Goal: Information Seeking & Learning: Understand process/instructions

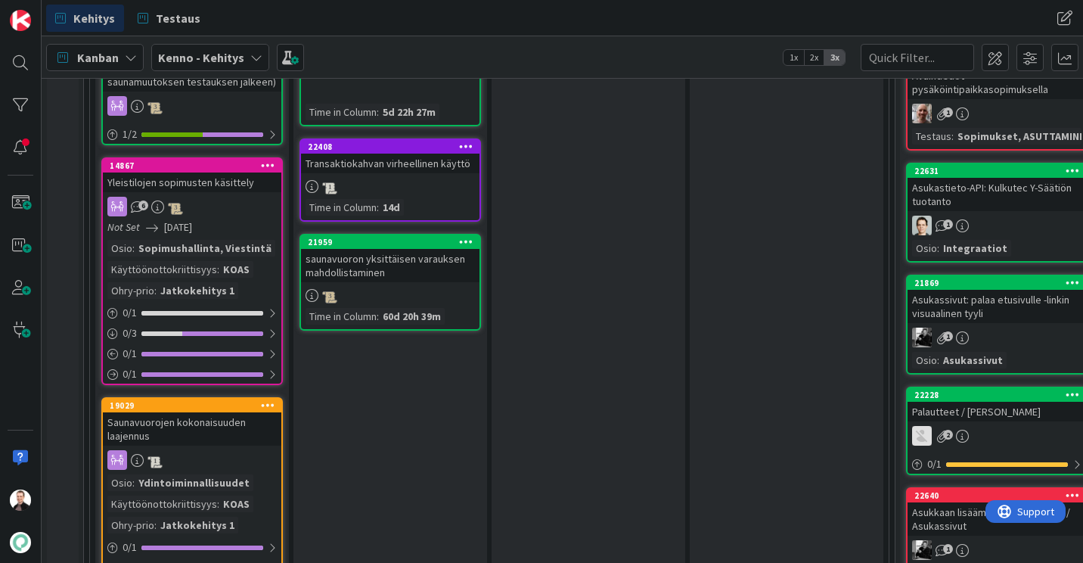
scroll to position [1135, 0]
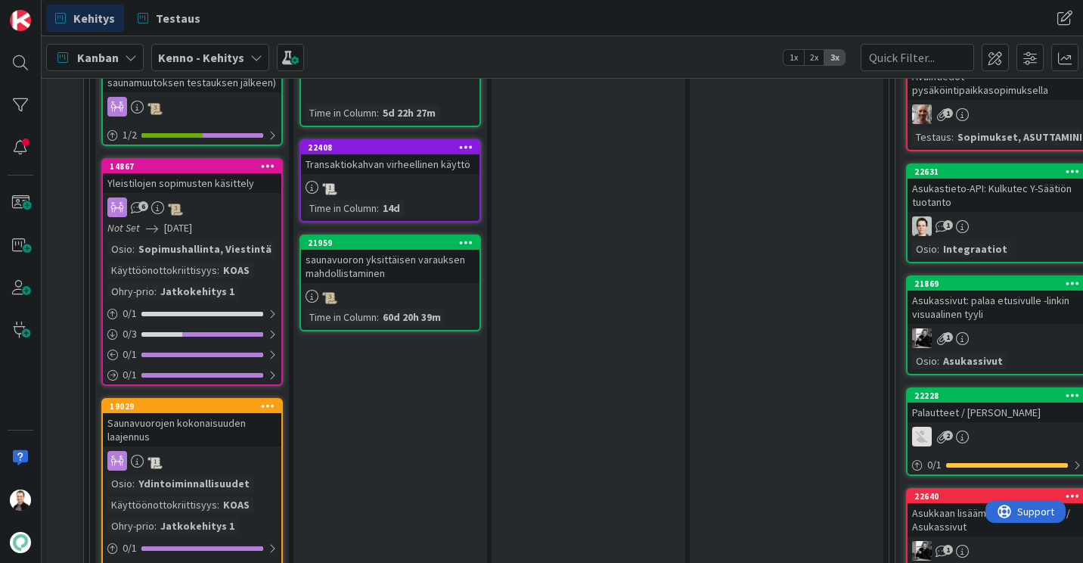
click at [193, 180] on div "Yleistilojen sopimusten käsittely" at bounding box center [192, 183] width 179 height 20
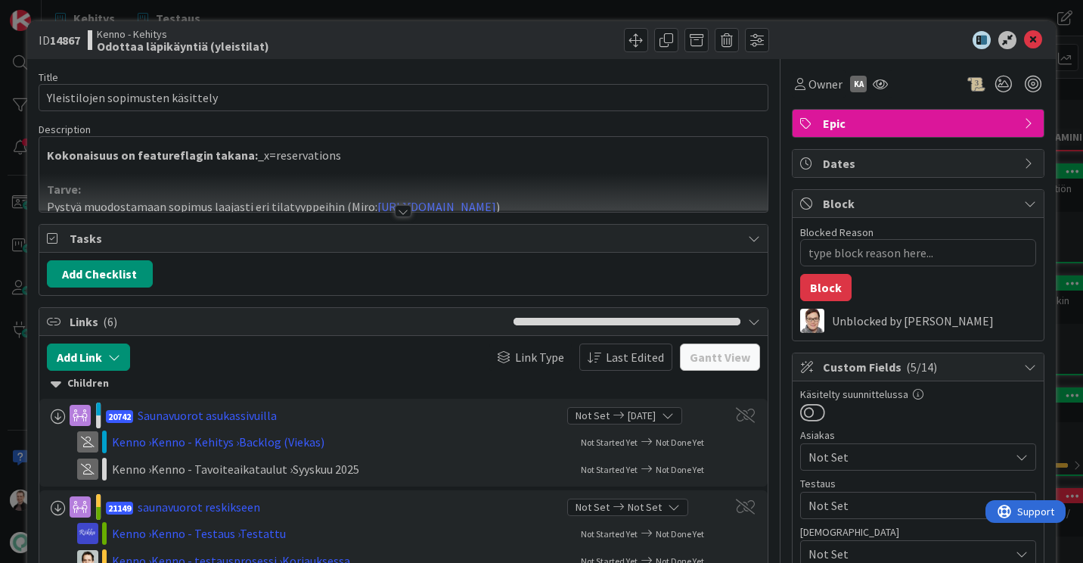
click at [396, 215] on div at bounding box center [403, 211] width 17 height 12
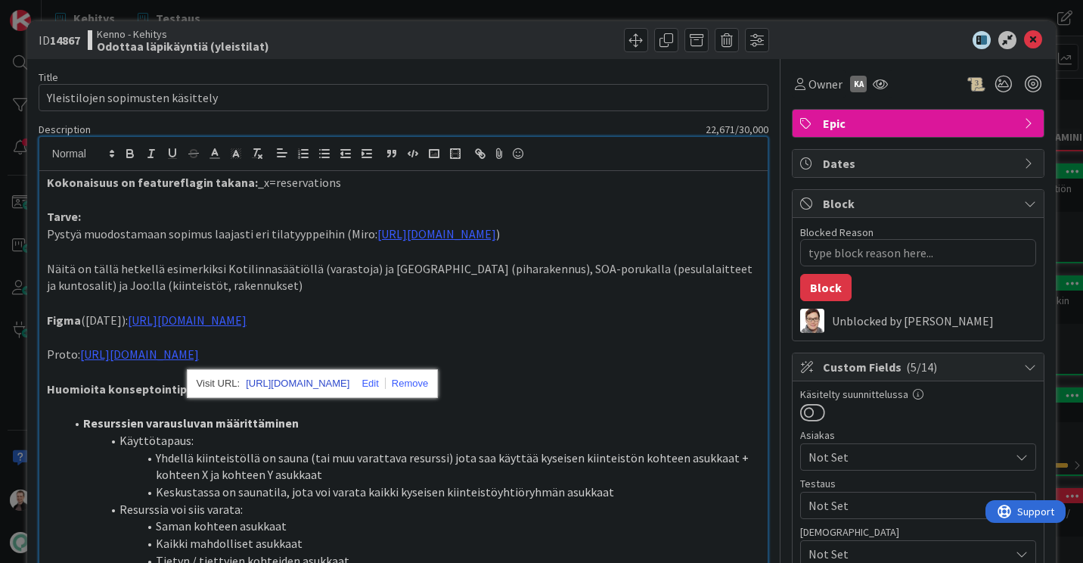
click at [313, 381] on link "https://figma.com/design/rXx7wOoyyw9K10OUoKX6i6/Taavin-taidenurkka?node-id=2558…" at bounding box center [298, 384] width 104 height 20
click at [1024, 36] on icon at bounding box center [1033, 40] width 18 height 18
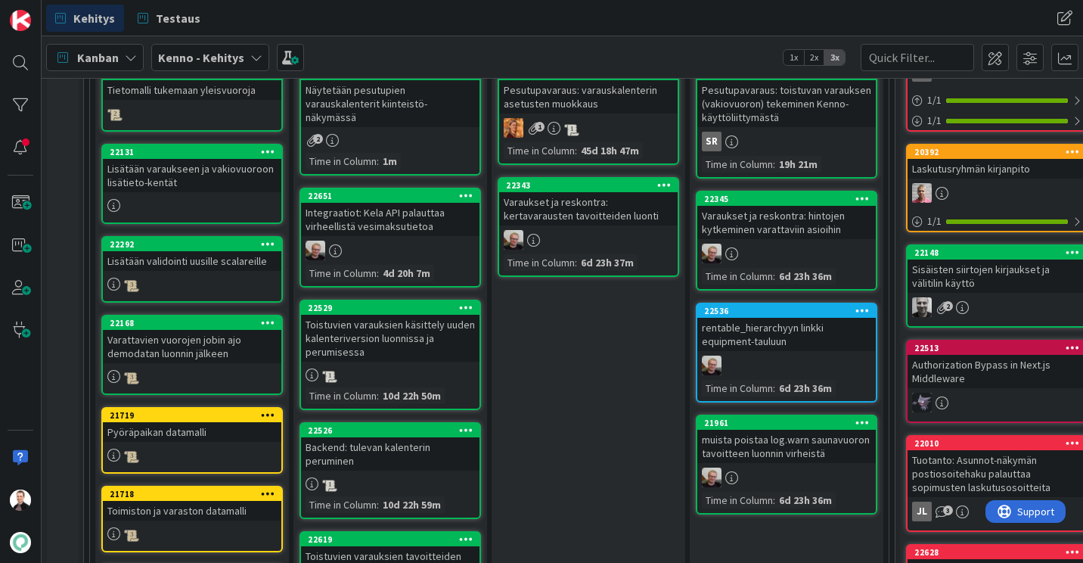
scroll to position [151, 0]
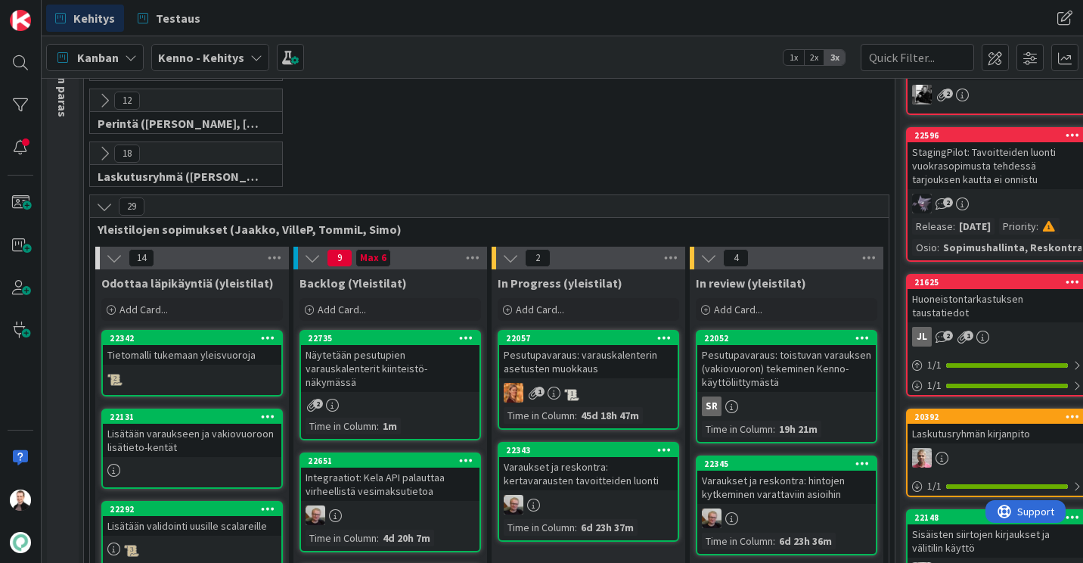
click at [607, 363] on div "Pesutupavaraus: varauskalenterin asetusten muokkaus" at bounding box center [588, 361] width 179 height 33
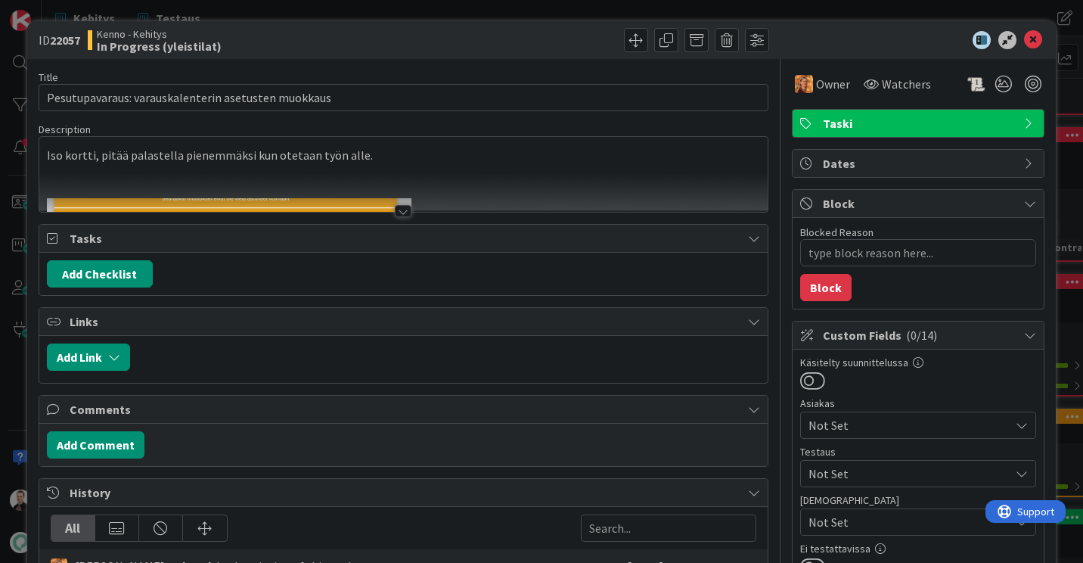
type textarea "x"
click at [396, 204] on div at bounding box center [403, 192] width 728 height 39
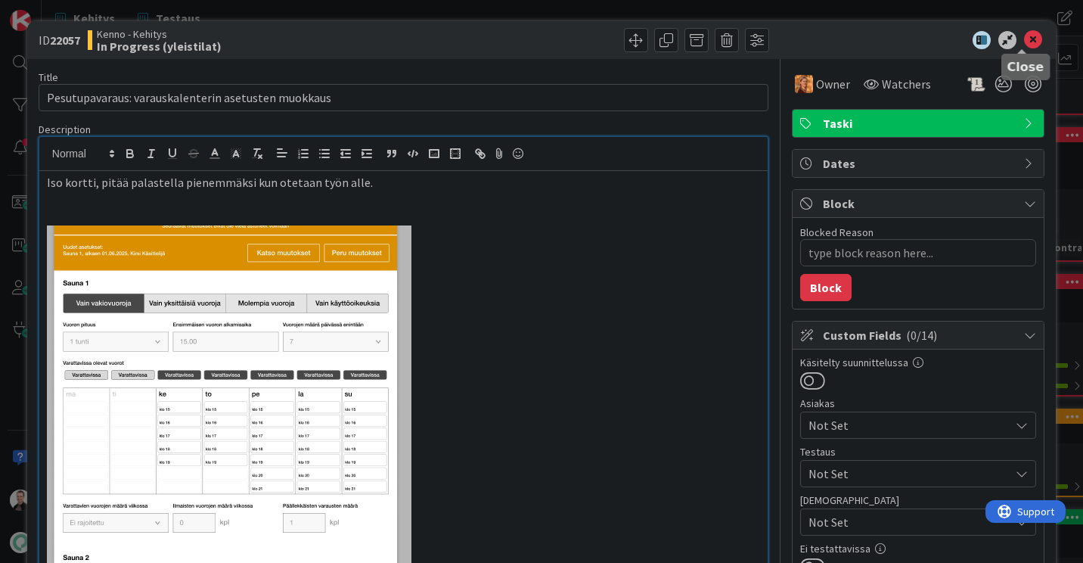
click at [1024, 35] on icon at bounding box center [1033, 40] width 18 height 18
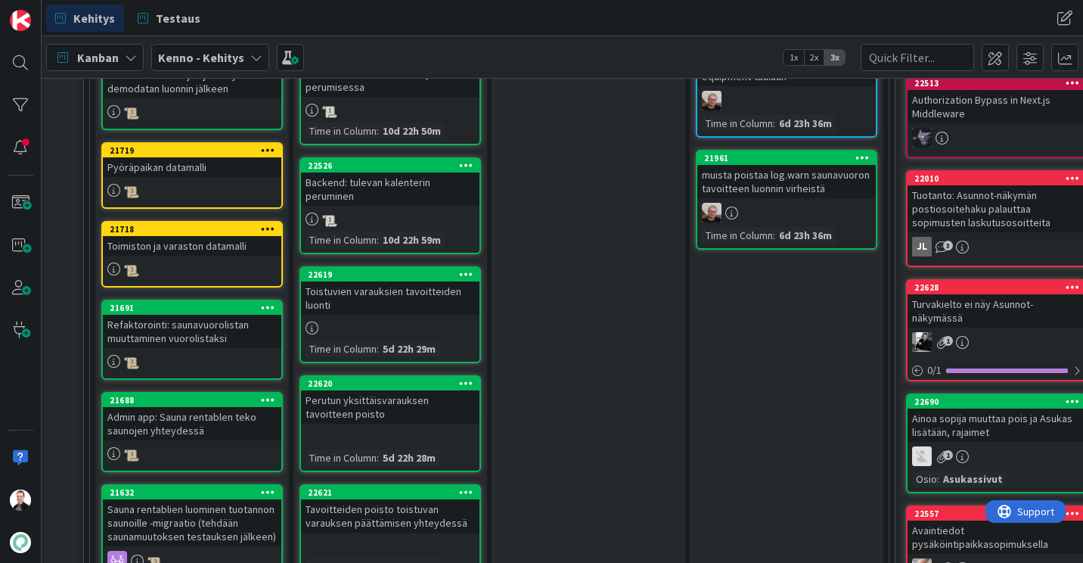
scroll to position [303, 0]
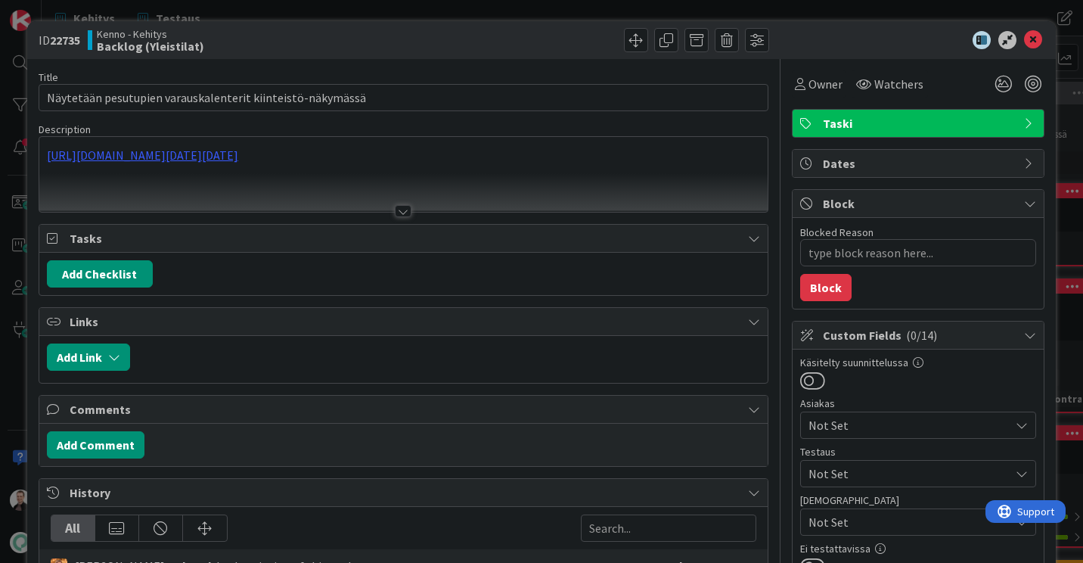
click at [399, 207] on div at bounding box center [403, 211] width 17 height 12
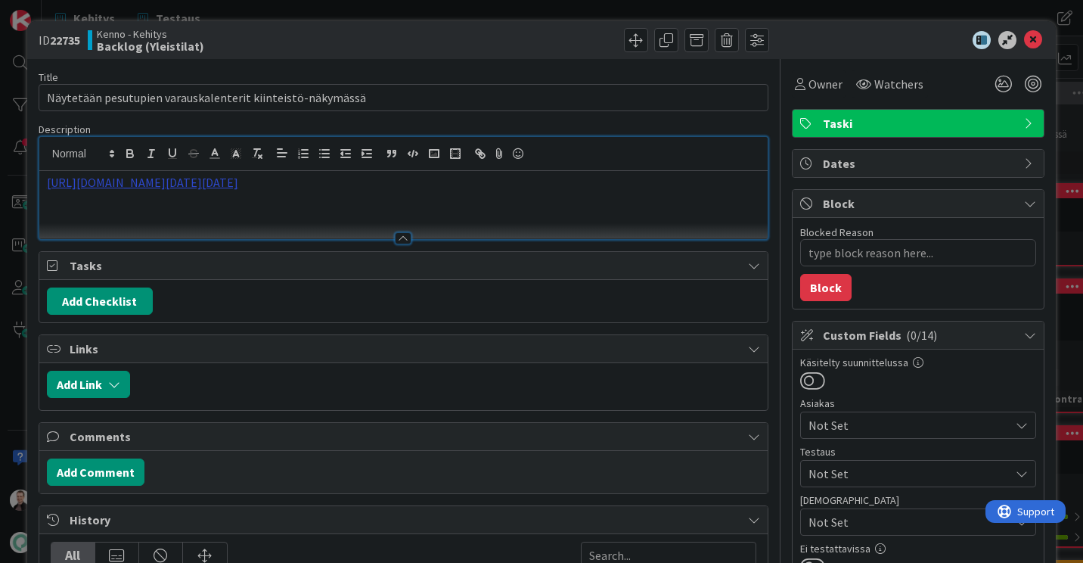
click at [238, 182] on link "[URL][DOMAIN_NAME][DATE][DATE]" at bounding box center [142, 182] width 191 height 15
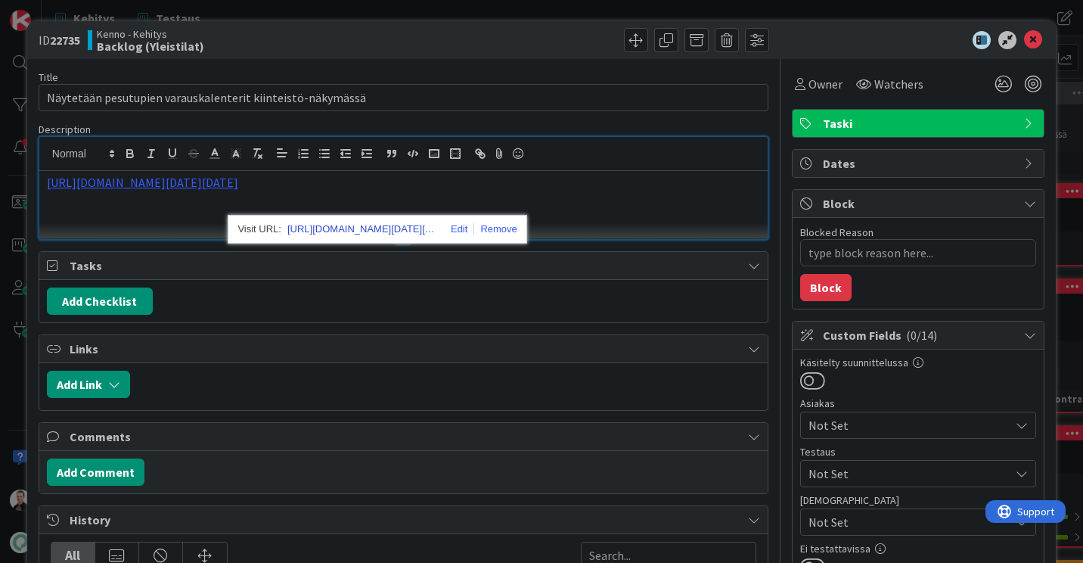
click at [379, 231] on link "[URL][DOMAIN_NAME][DATE][DATE]" at bounding box center [362, 229] width 151 height 20
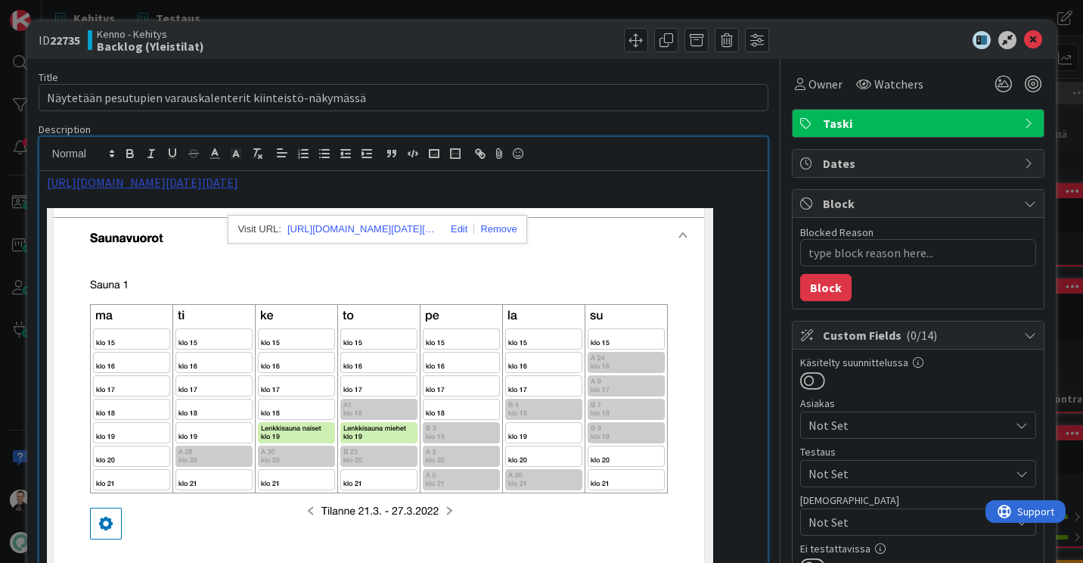
click at [238, 182] on link "[URL][DOMAIN_NAME][DATE][DATE]" at bounding box center [142, 182] width 191 height 15
click at [417, 225] on link "[URL][DOMAIN_NAME][DATE][DATE]" at bounding box center [362, 229] width 151 height 20
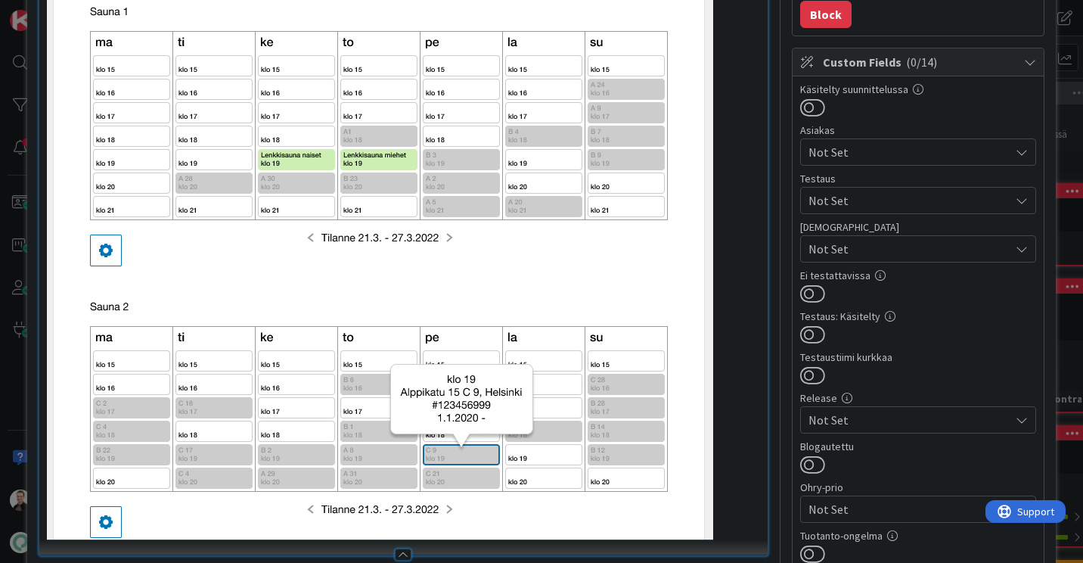
scroll to position [76, 0]
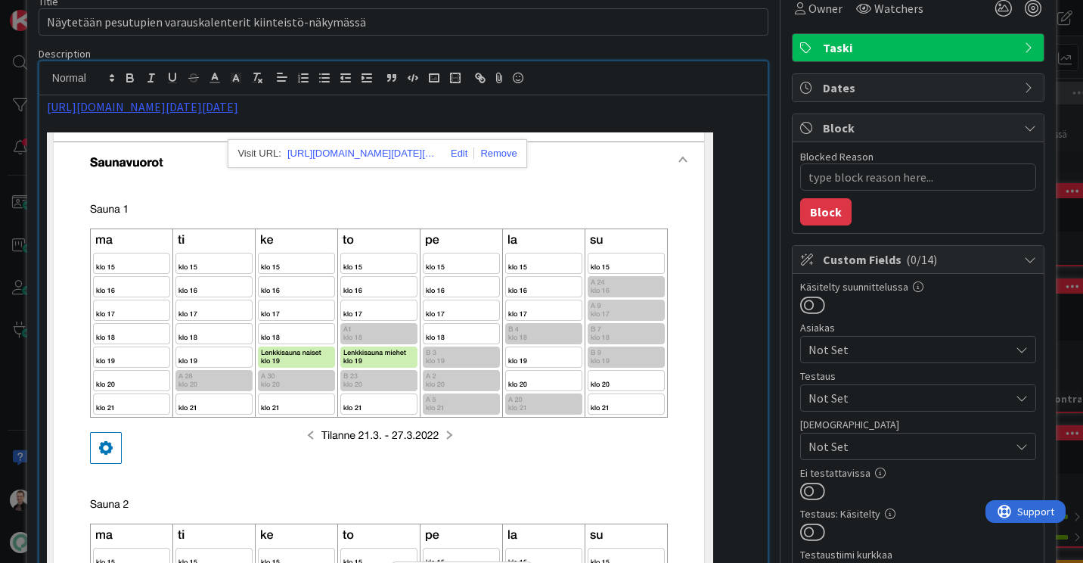
click at [689, 132] on p at bounding box center [403, 124] width 713 height 17
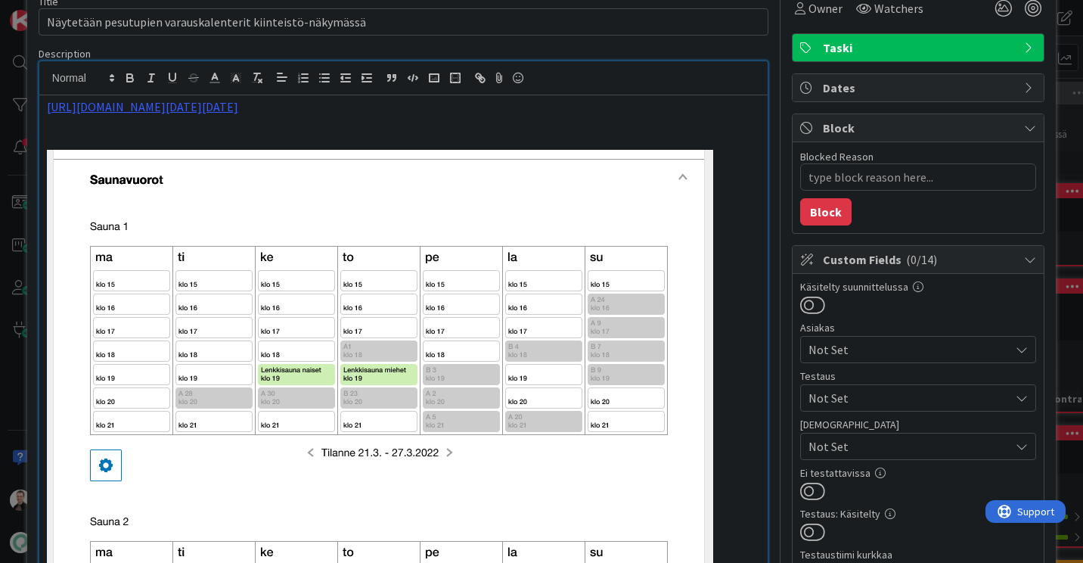
type textarea "x"
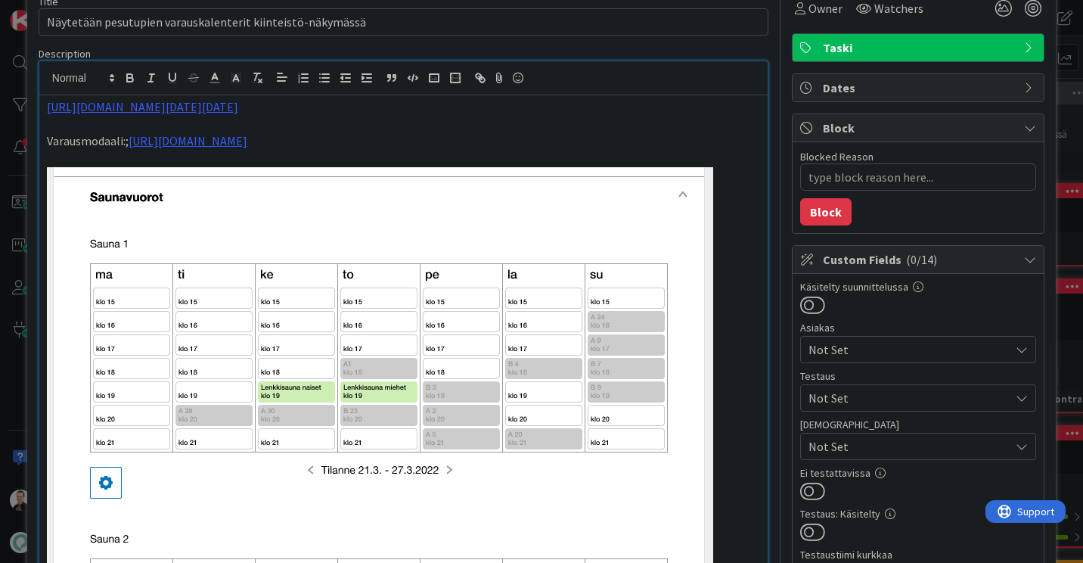
click at [124, 150] on p "Varausmodaali:; [URL][DOMAIN_NAME]" at bounding box center [403, 140] width 713 height 17
click at [78, 150] on p "Varausmodaali: [URL][DOMAIN_NAME]" at bounding box center [403, 140] width 713 height 17
type textarea "x"
